Goal: Transaction & Acquisition: Purchase product/service

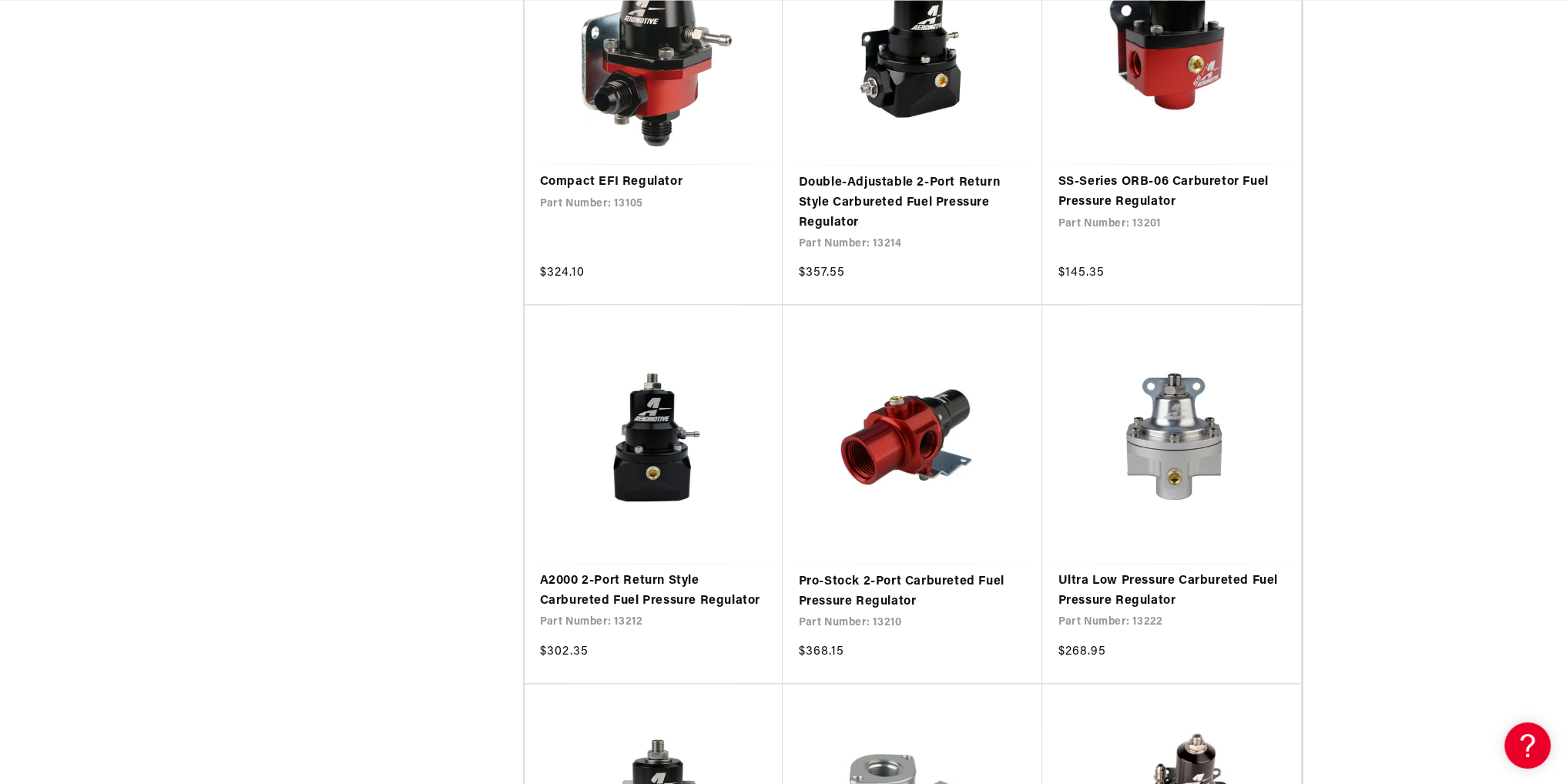
scroll to position [2464, 0]
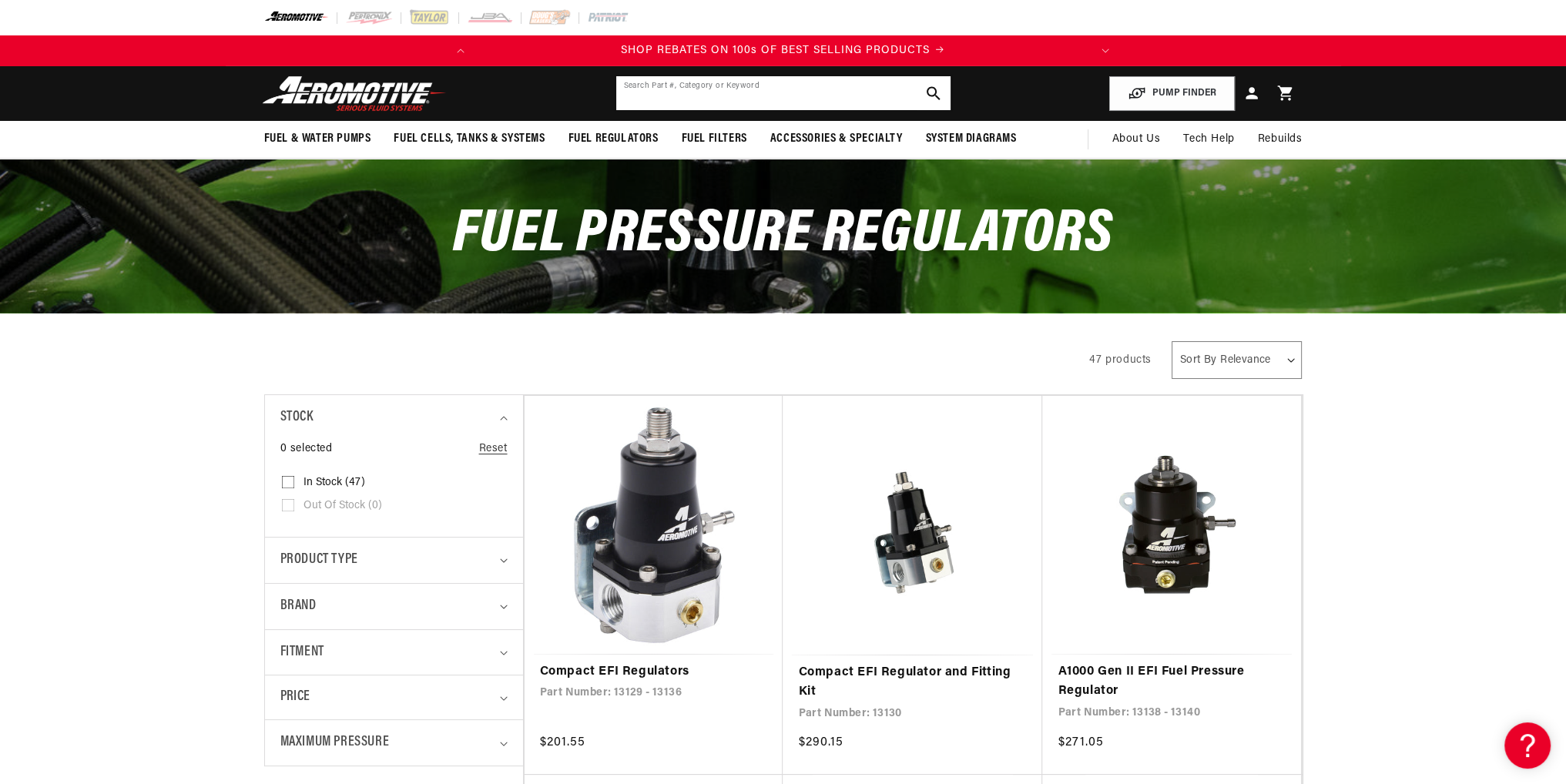
click at [709, 100] on input "text" at bounding box center [783, 93] width 334 height 34
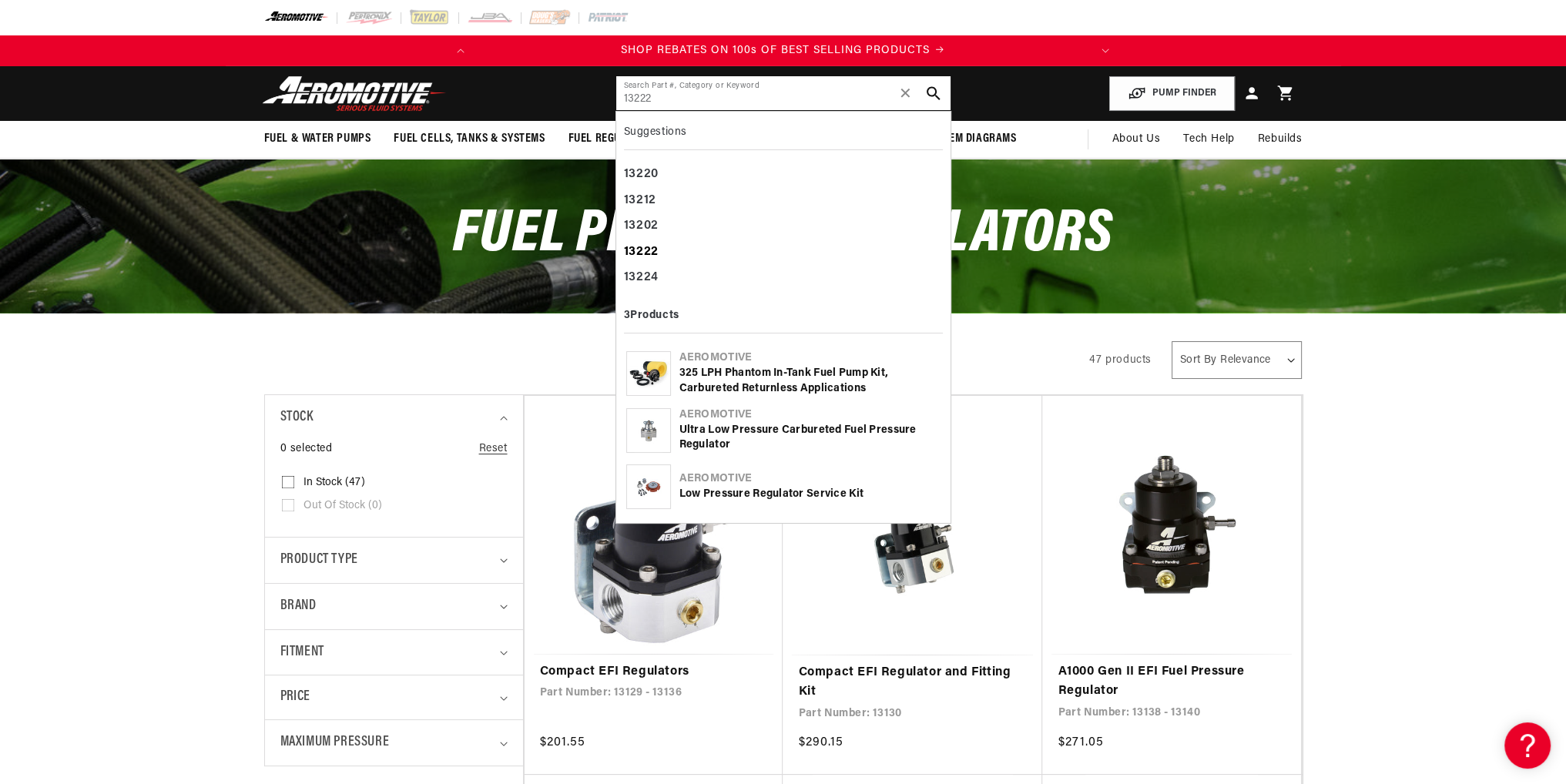
type input "13222"
click at [679, 247] on div "13222" at bounding box center [783, 252] width 319 height 26
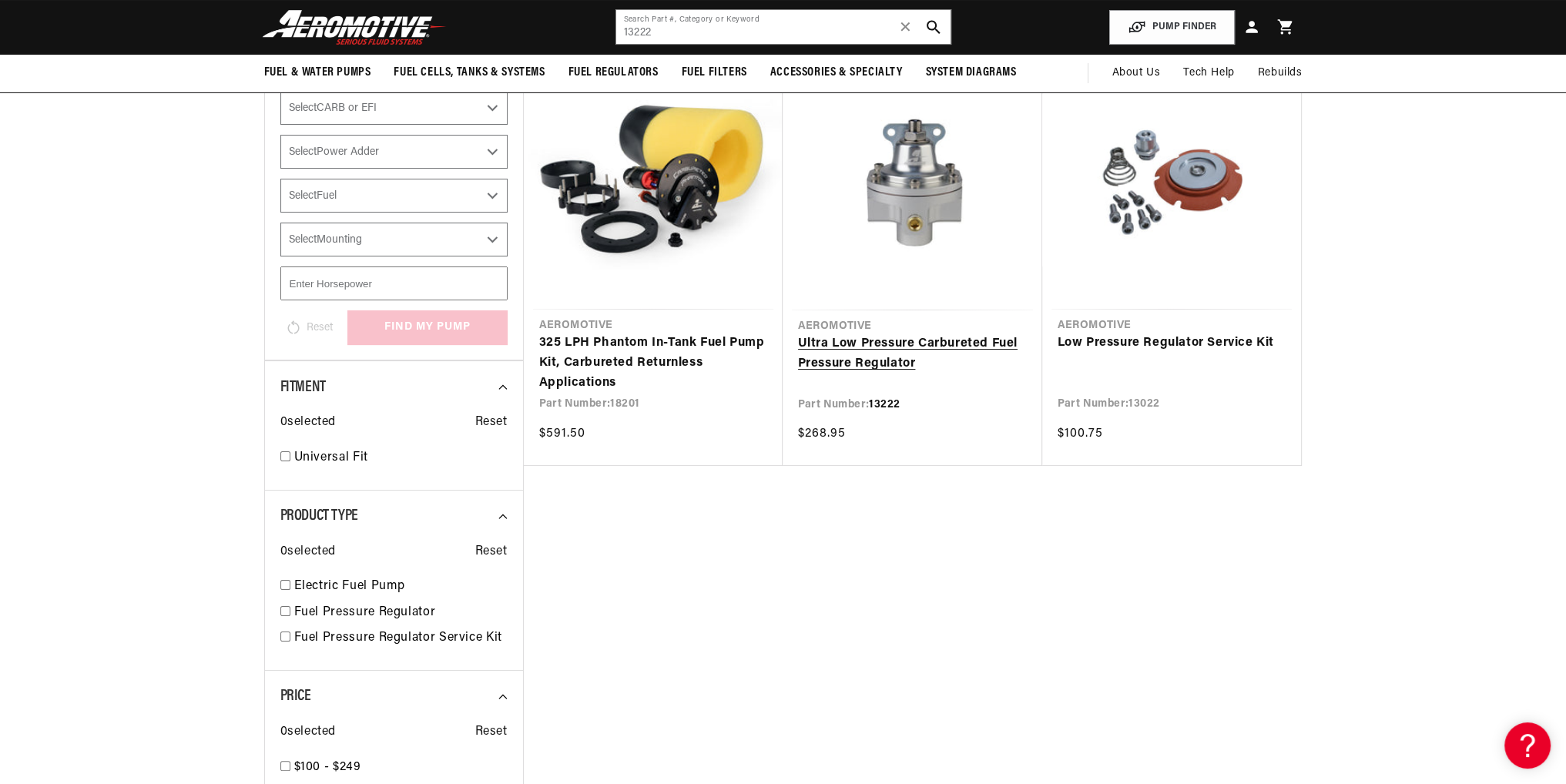
click at [832, 340] on link "Ultra Low Pressure Carbureted Fuel Pressure Regulator" at bounding box center [912, 354] width 228 height 39
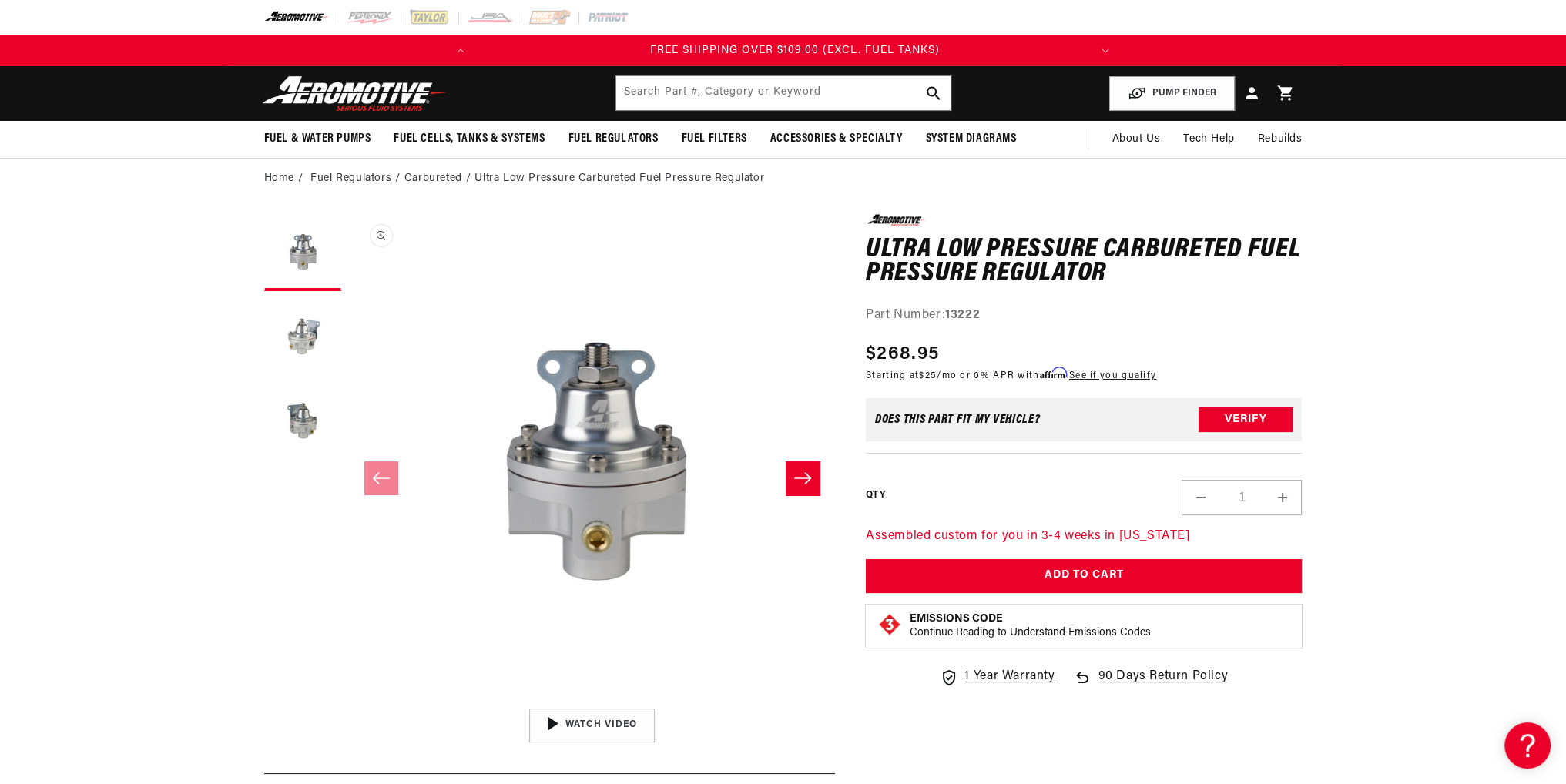
scroll to position [0, 609]
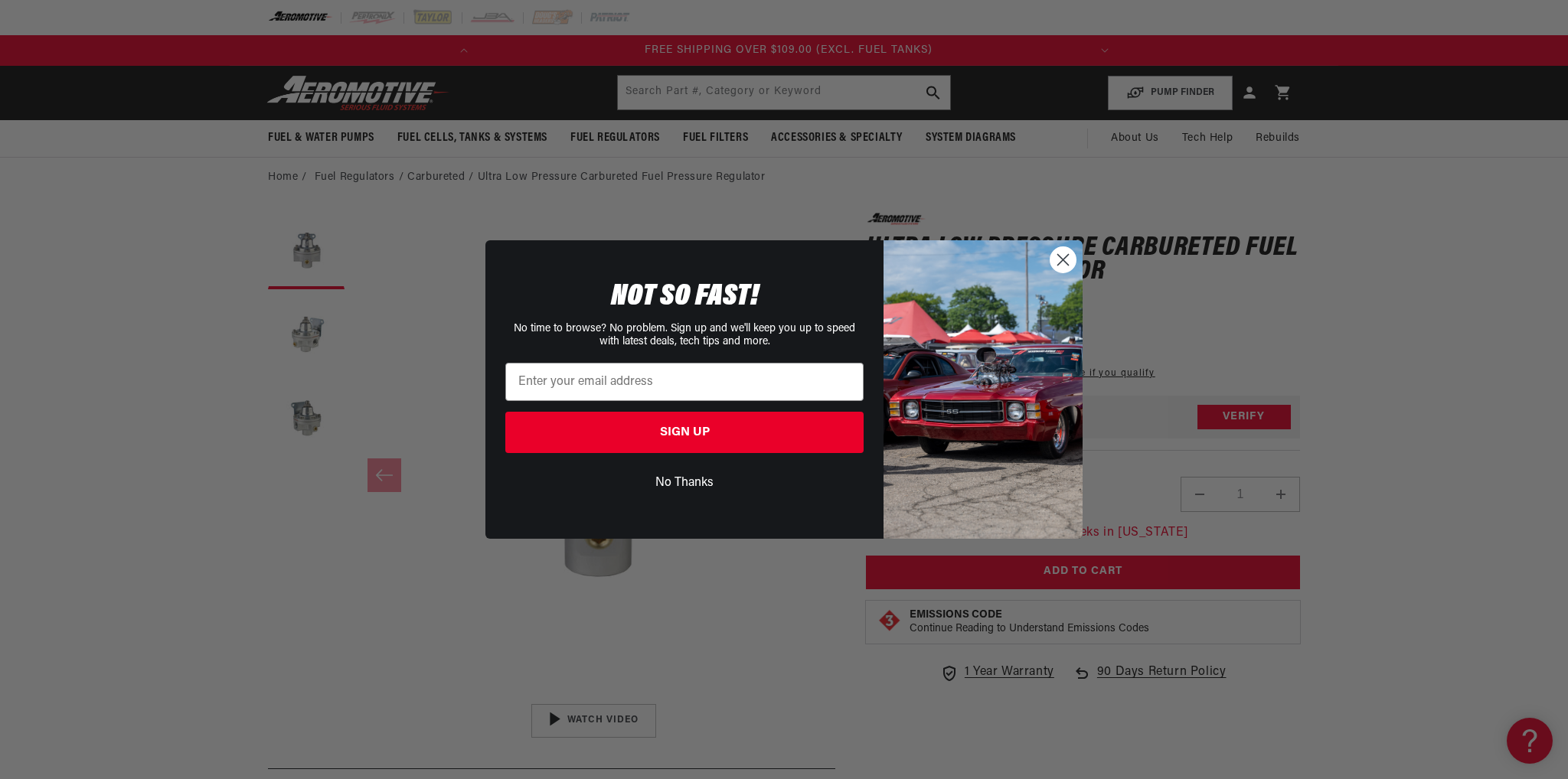
click at [1065, 257] on icon "Close dialog" at bounding box center [1064, 259] width 11 height 11
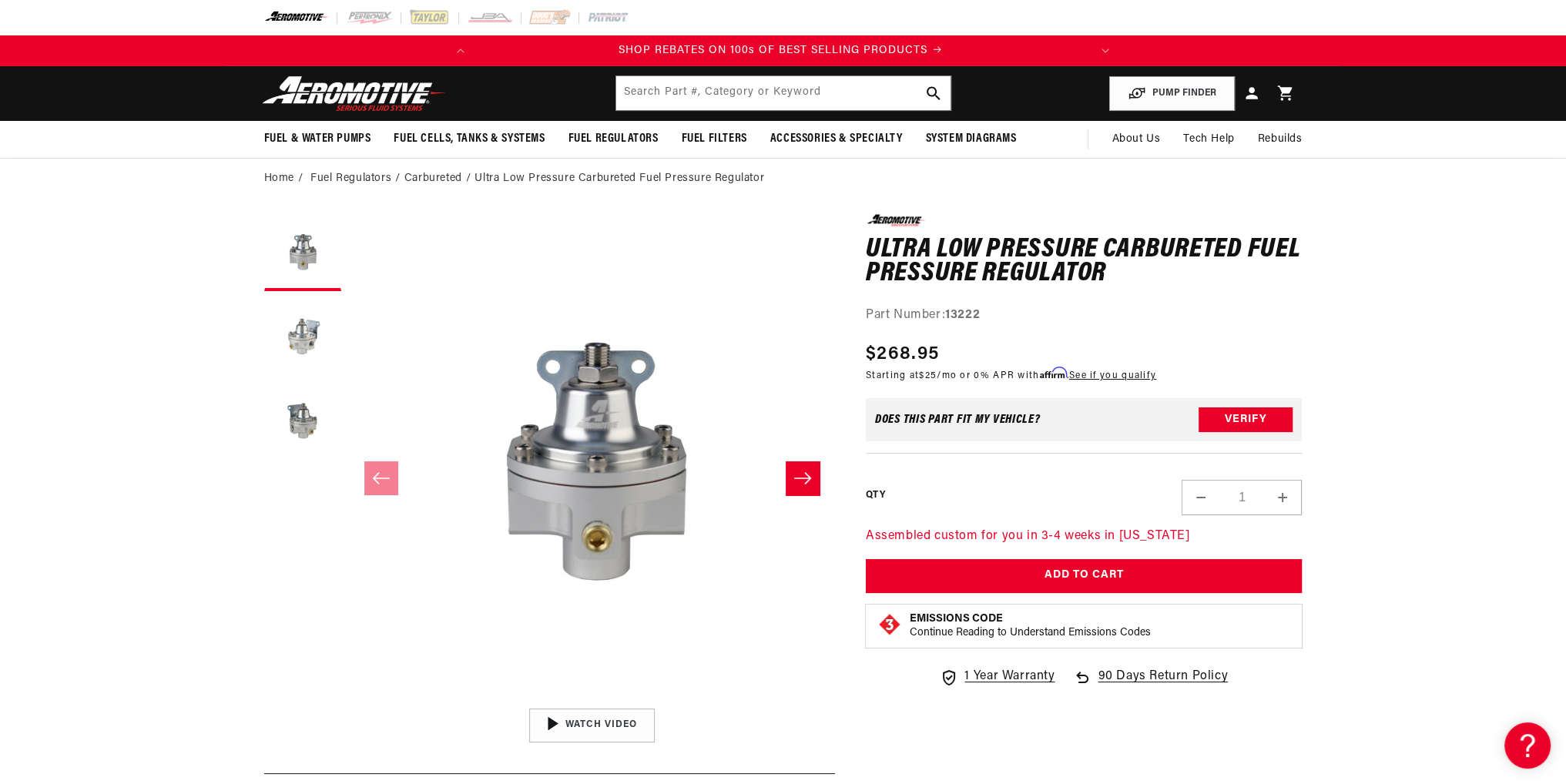
scroll to position [0, 0]
